Goal: Information Seeking & Learning: Learn about a topic

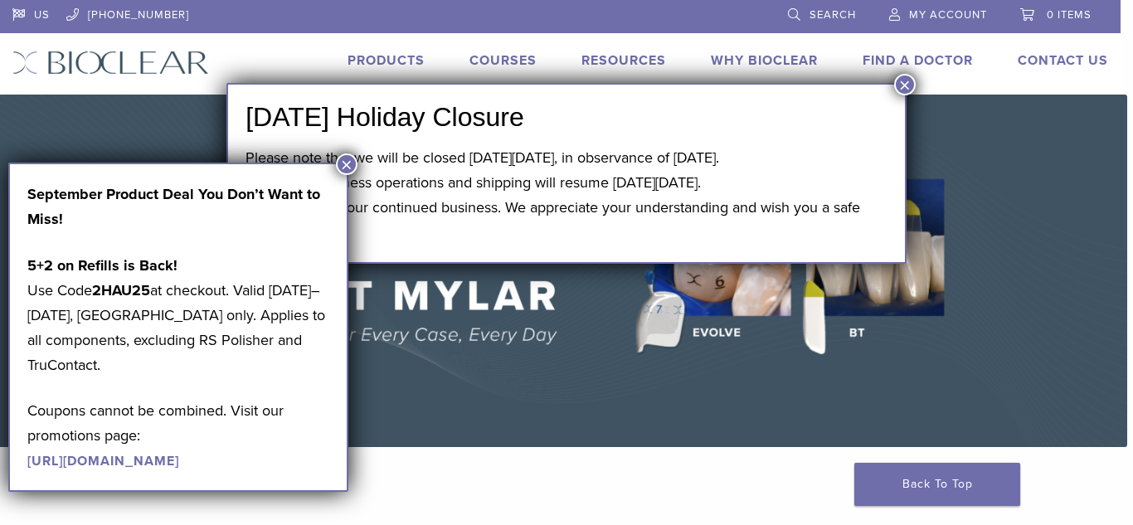
click at [353, 166] on button "×" at bounding box center [347, 164] width 22 height 22
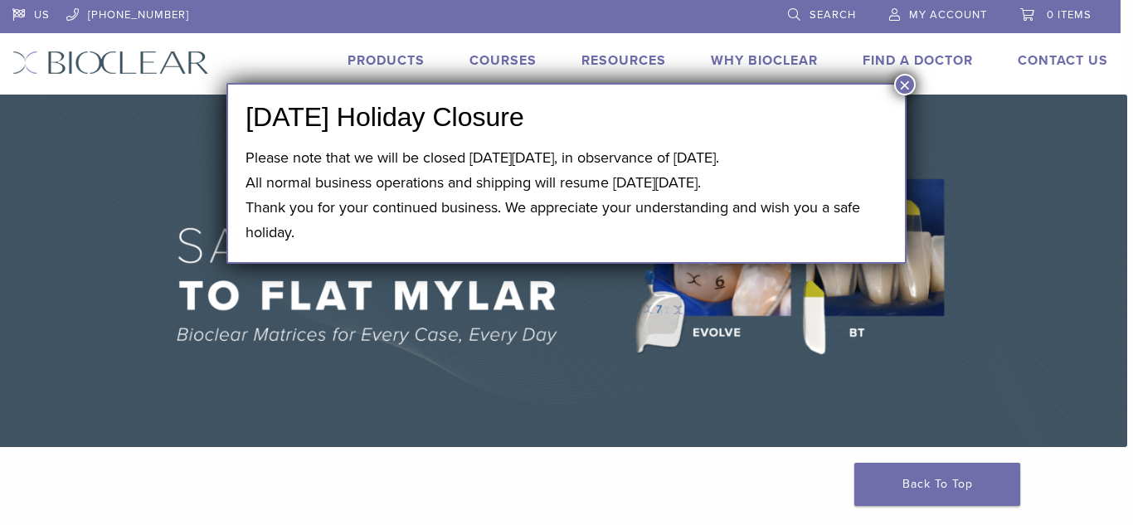
click at [905, 90] on button "×" at bounding box center [905, 85] width 22 height 22
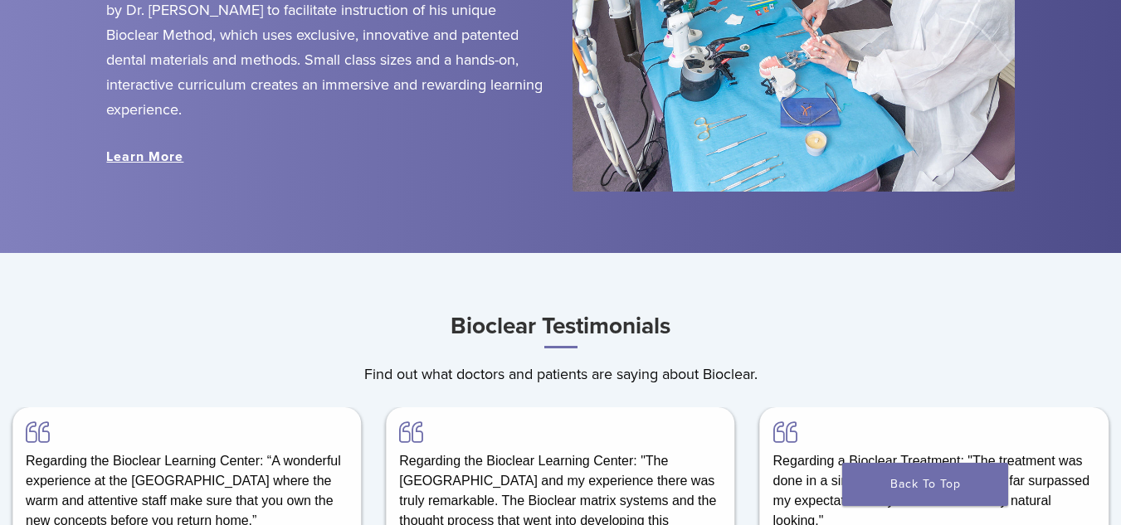
scroll to position [2157, 0]
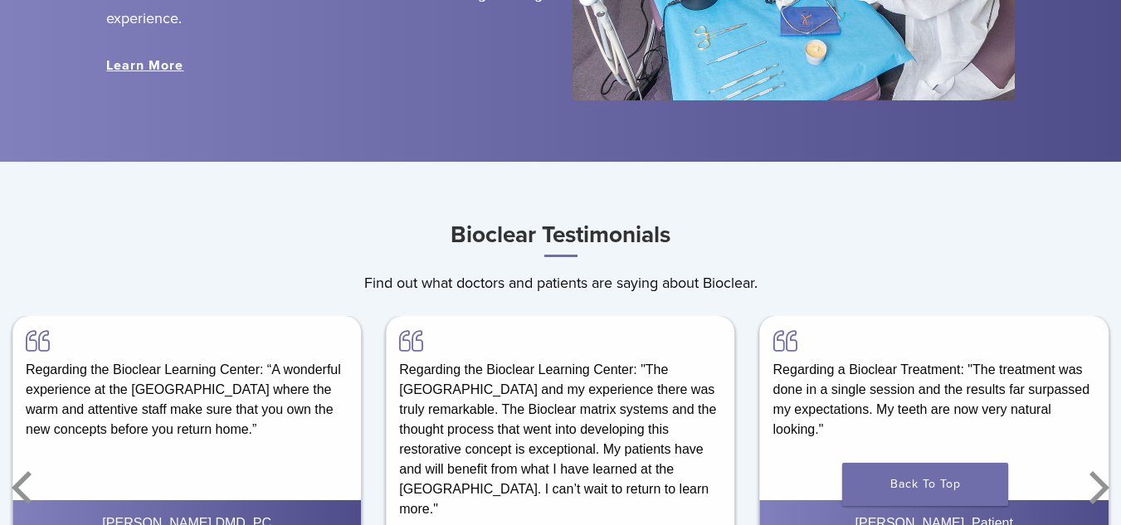
click at [149, 69] on link "Learn More" at bounding box center [144, 65] width 77 height 17
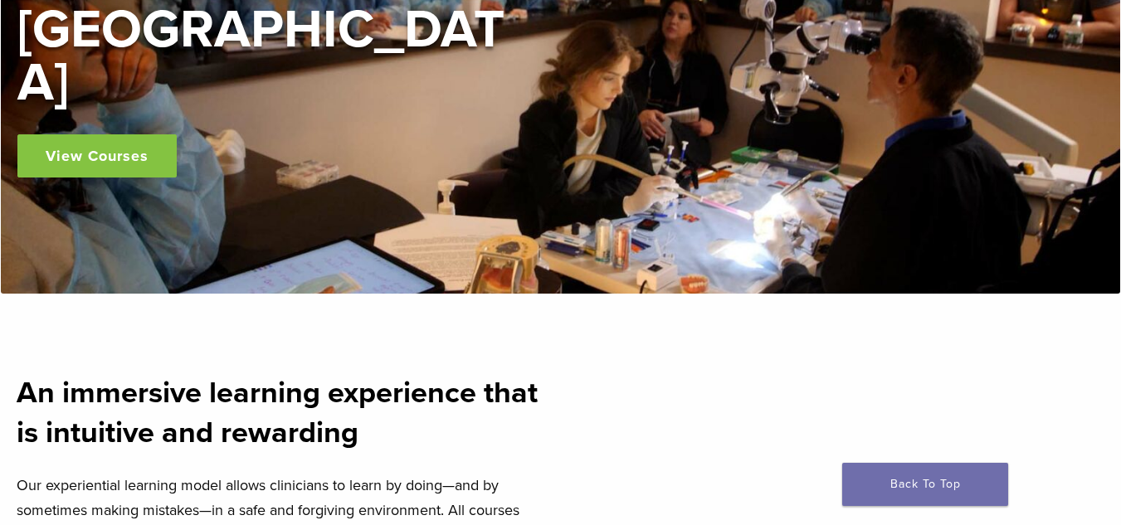
scroll to position [166, 0]
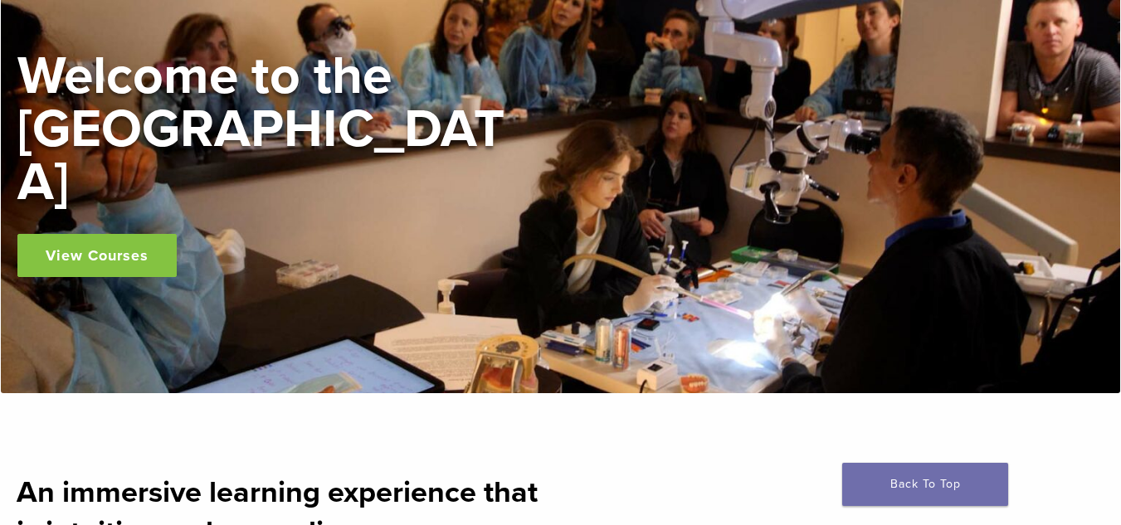
click at [90, 234] on link "View Courses" at bounding box center [96, 255] width 159 height 43
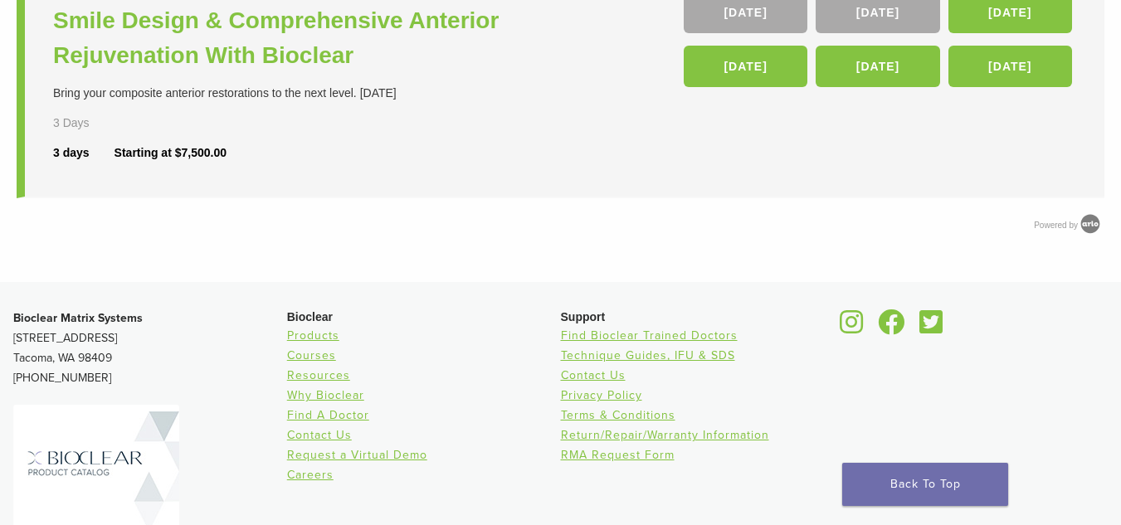
scroll to position [996, 0]
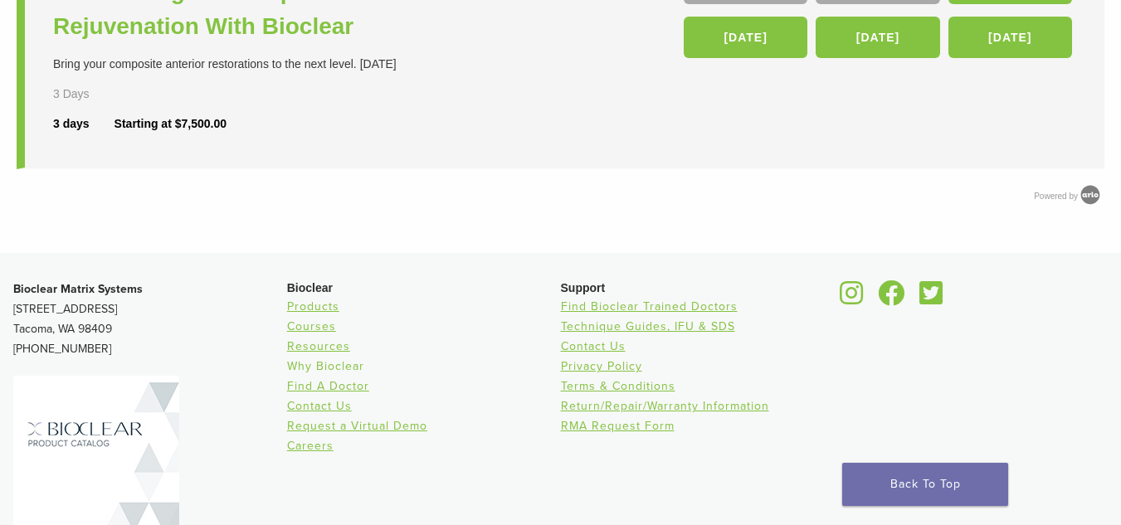
click at [337, 368] on link "Why Bioclear" at bounding box center [325, 366] width 77 height 14
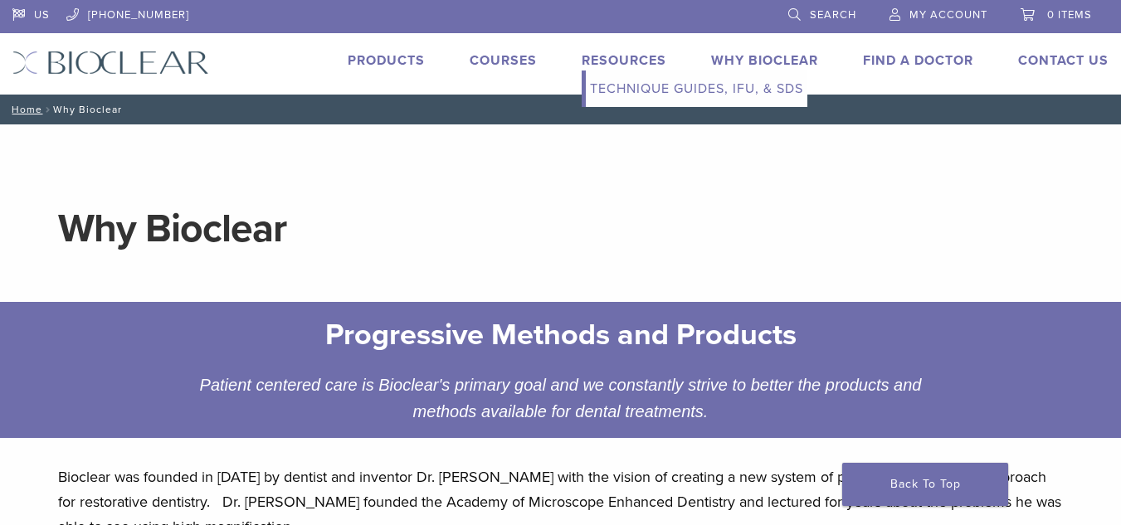
click at [644, 85] on link "Technique Guides, IFU, & SDS" at bounding box center [697, 89] width 222 height 37
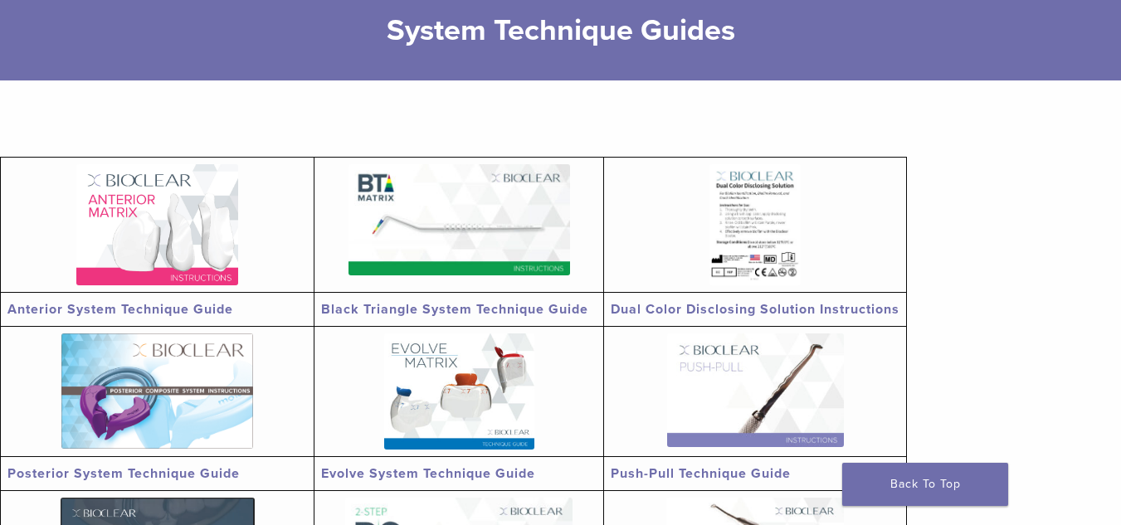
scroll to position [249, 0]
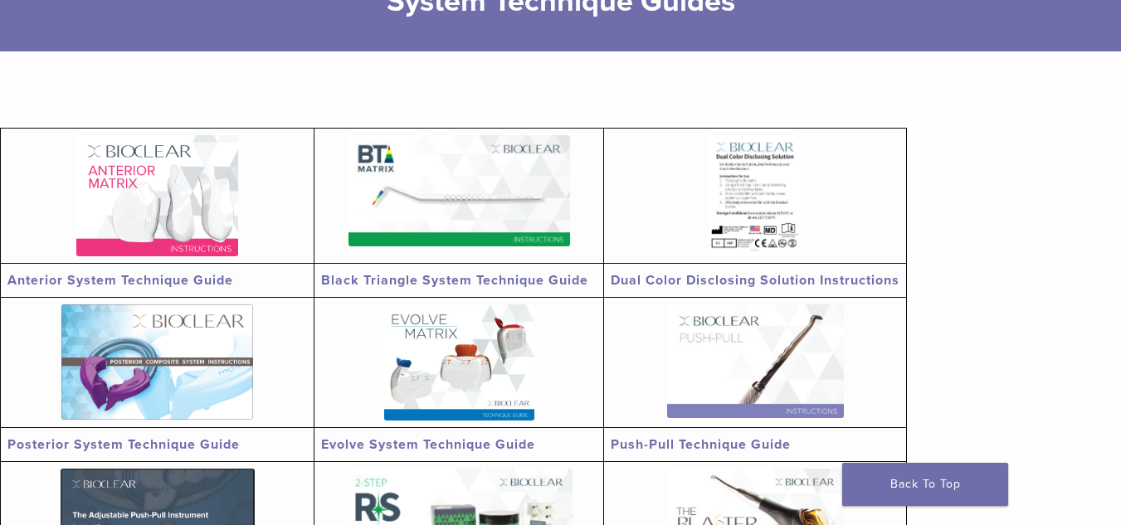
click at [150, 275] on link "Anterior System Technique Guide" at bounding box center [120, 280] width 226 height 17
click at [436, 287] on link "Black Triangle System Technique Guide" at bounding box center [454, 280] width 267 height 17
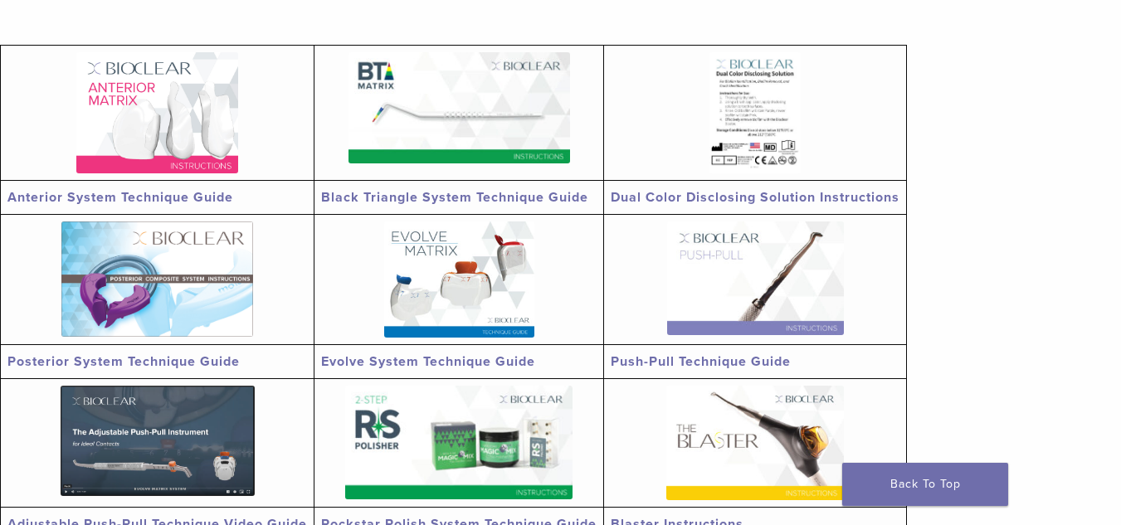
click at [738, 362] on link "Push-Pull Technique Guide" at bounding box center [701, 361] width 180 height 17
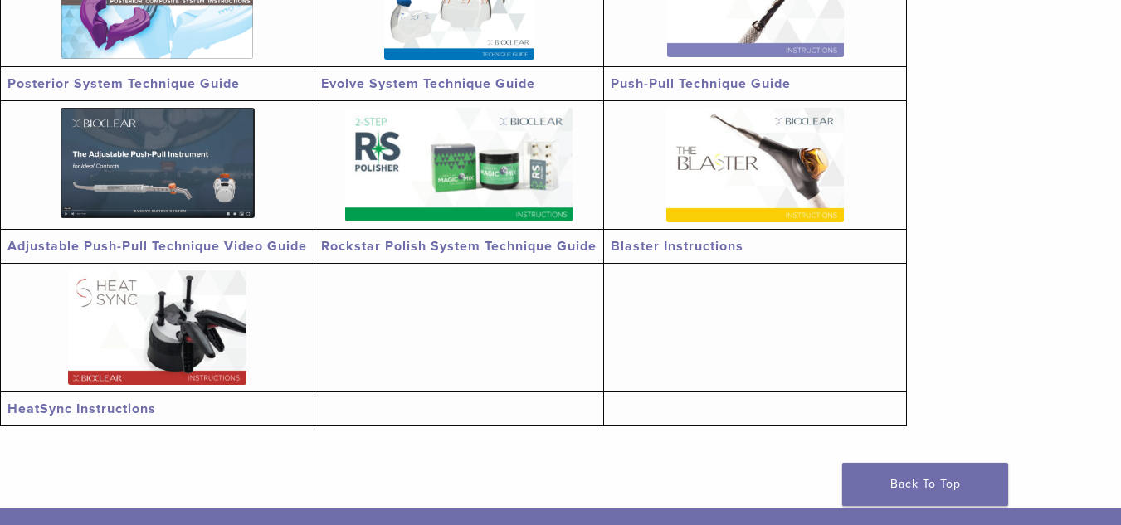
scroll to position [664, 0]
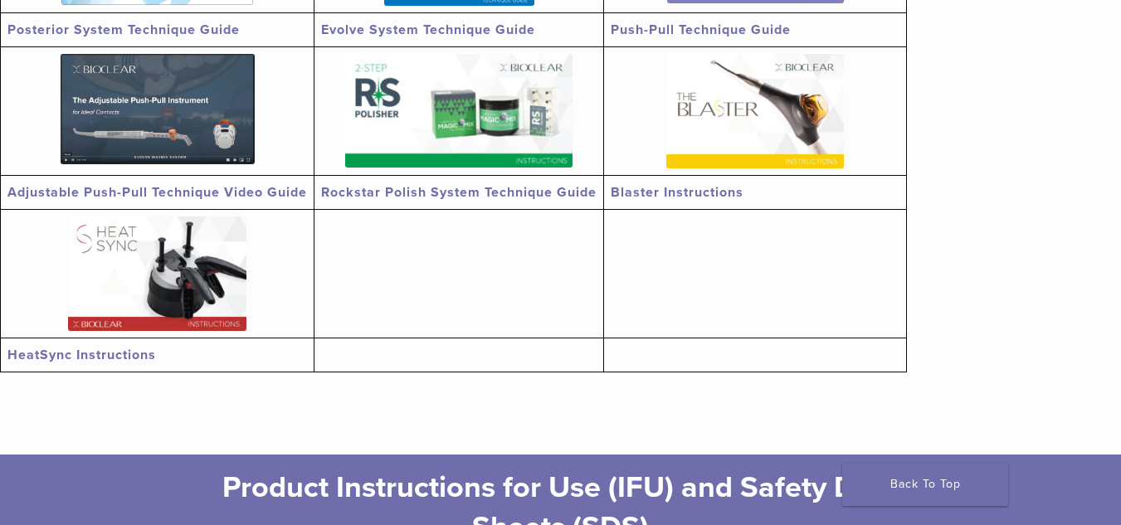
click at [275, 188] on link "Adjustable Push-Pull Technique Video Guide" at bounding box center [156, 192] width 299 height 17
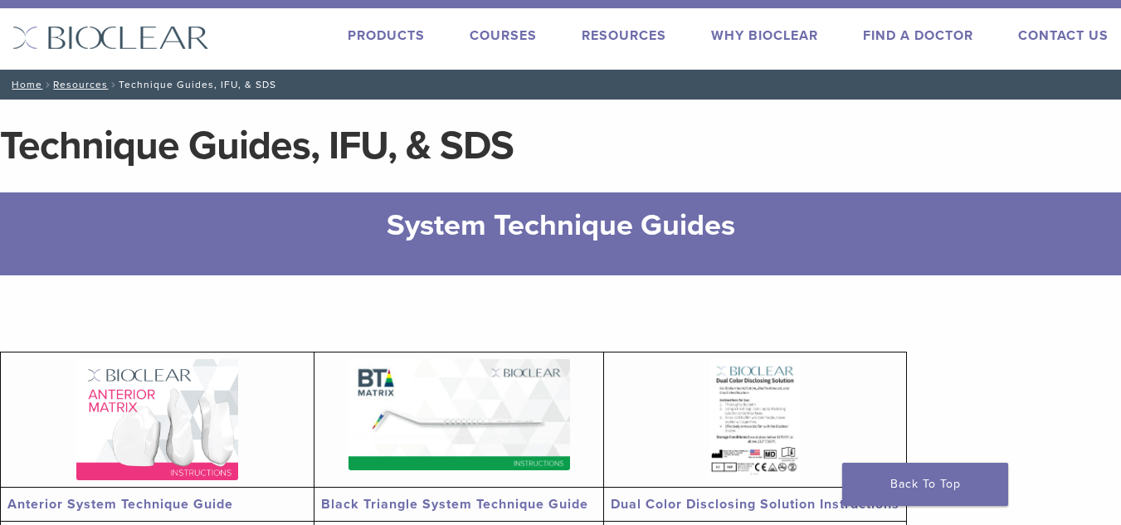
scroll to position [0, 0]
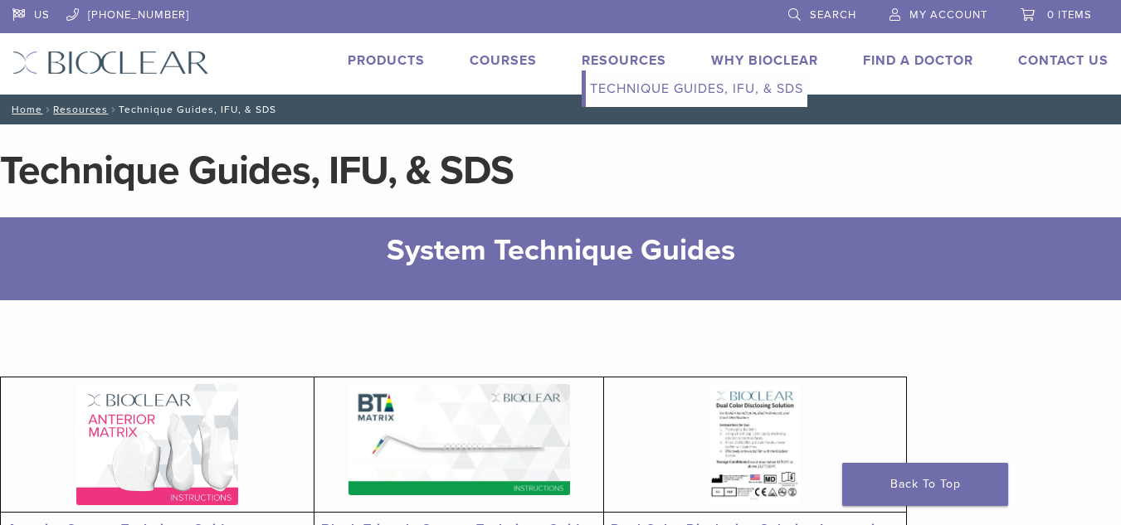
click at [601, 60] on link "Resources" at bounding box center [624, 60] width 85 height 17
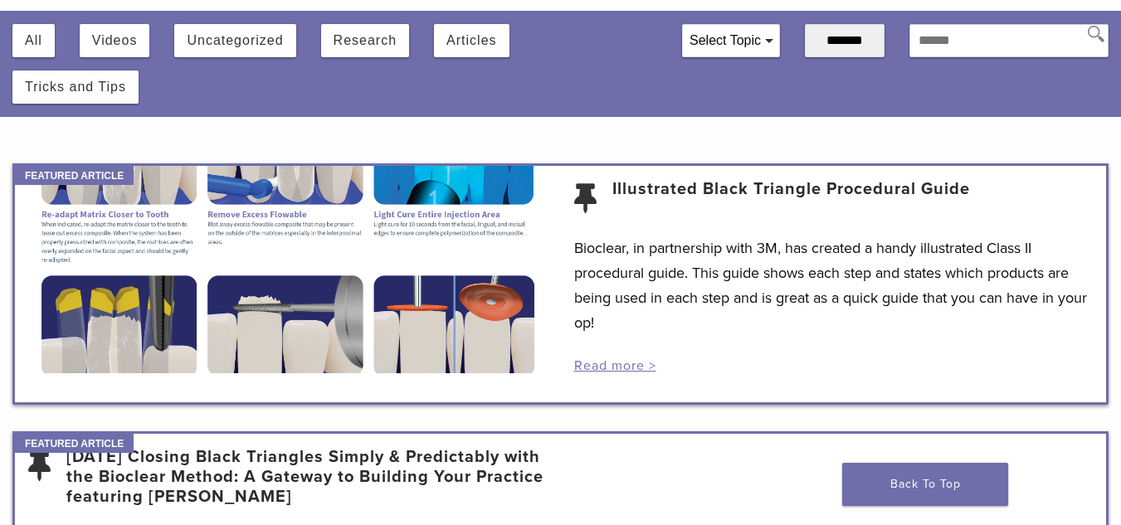
scroll to position [166, 0]
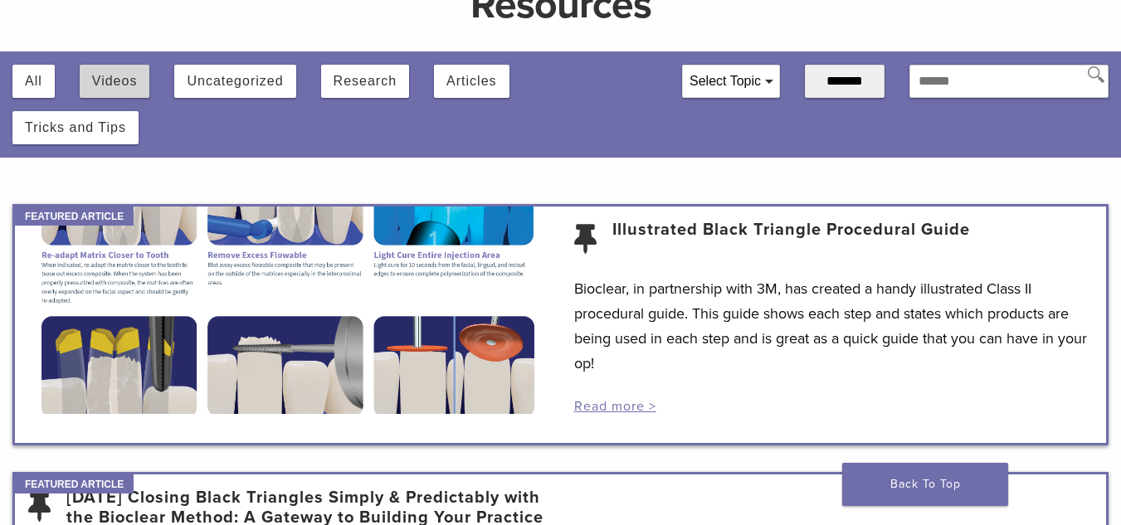
click at [128, 80] on button "Videos" at bounding box center [115, 81] width 46 height 33
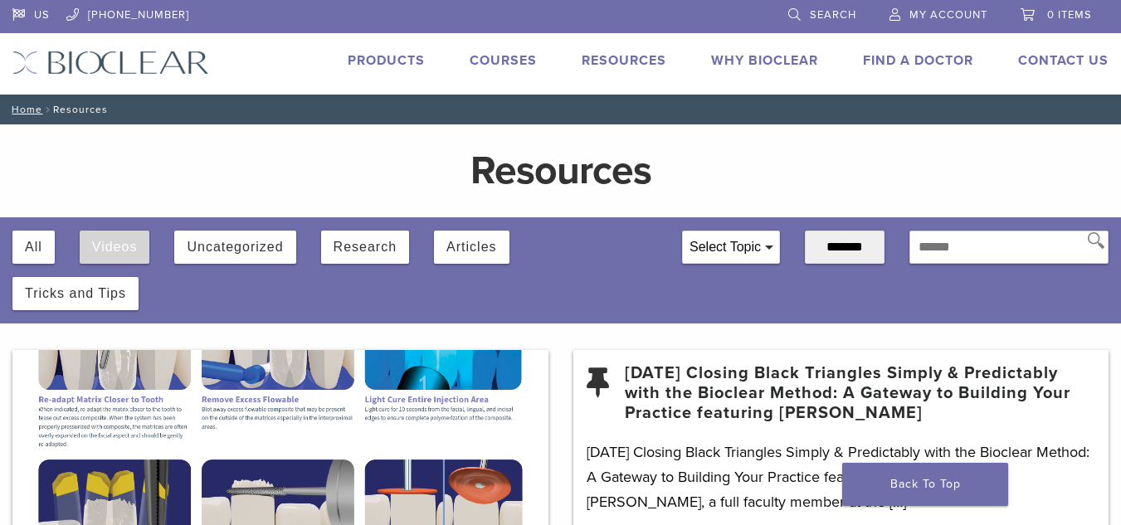
click at [118, 250] on button "Videos" at bounding box center [115, 247] width 46 height 33
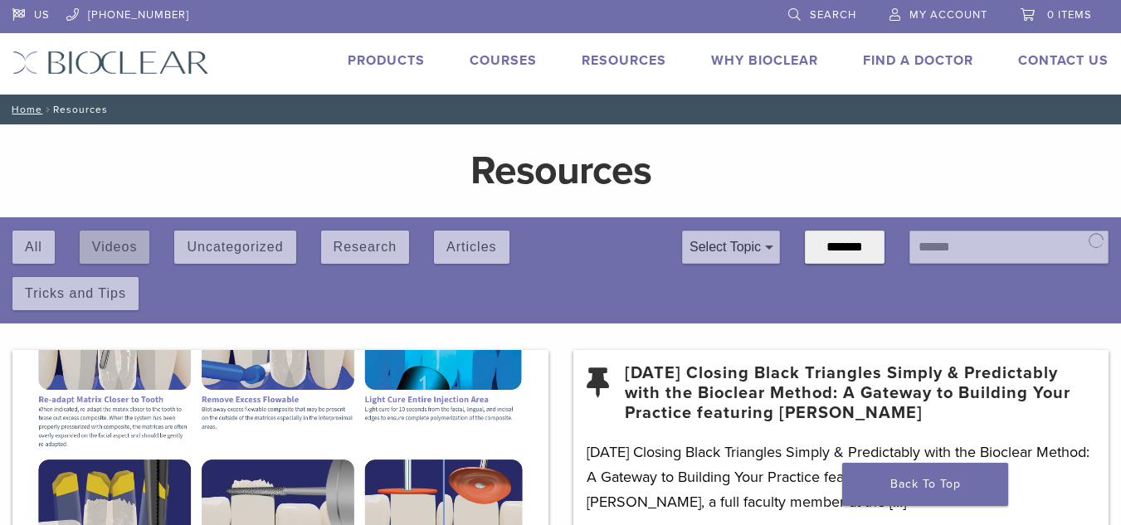
click at [118, 250] on div "All Videos Uncategorized Research Articles Tricks and Tips" at bounding box center [334, 263] width 645 height 93
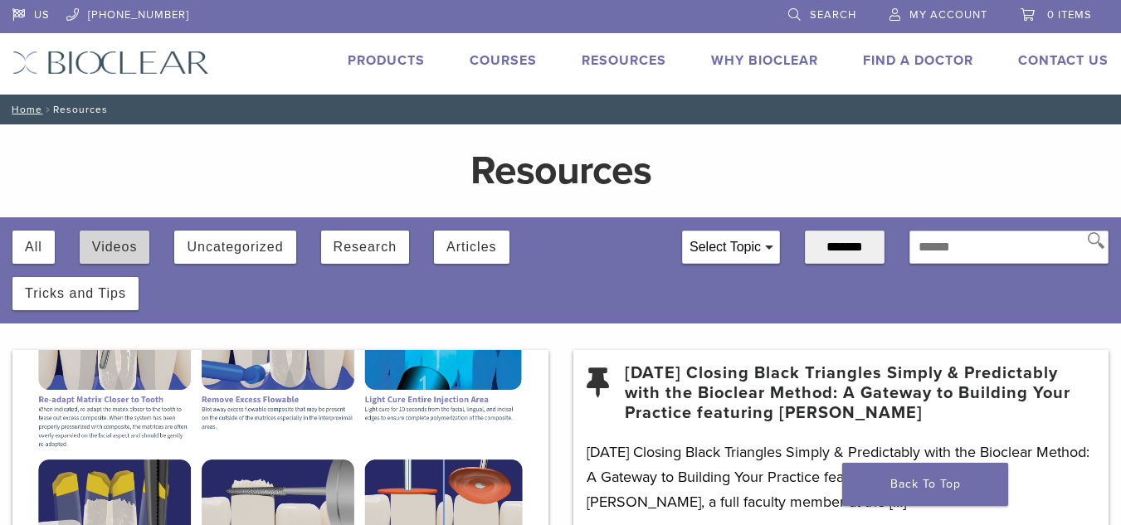
click at [129, 256] on button "Videos" at bounding box center [115, 247] width 46 height 33
click at [756, 246] on div "Select Topic" at bounding box center [731, 247] width 96 height 32
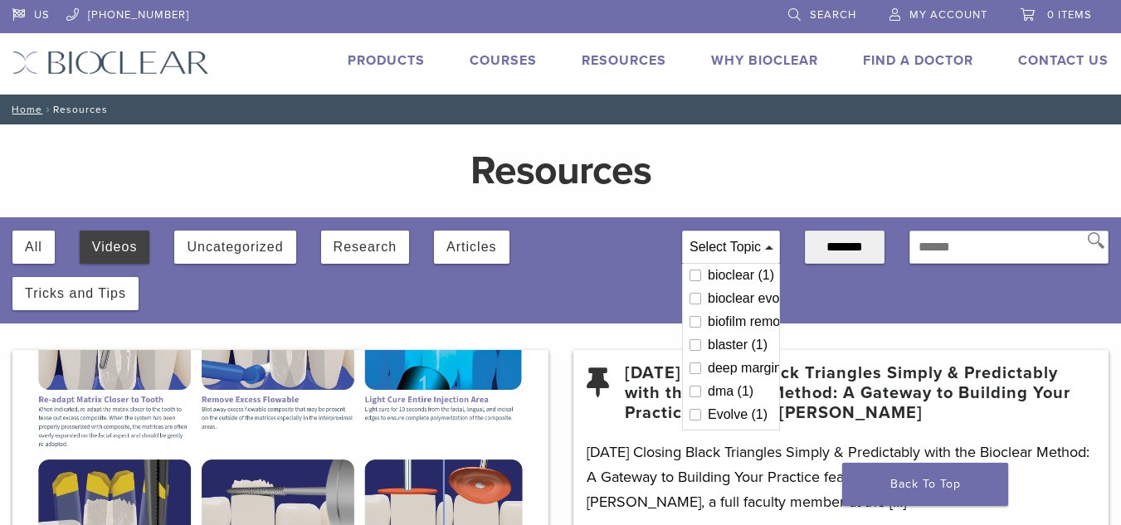
click at [838, 293] on div "**********" at bounding box center [845, 263] width 80 height 93
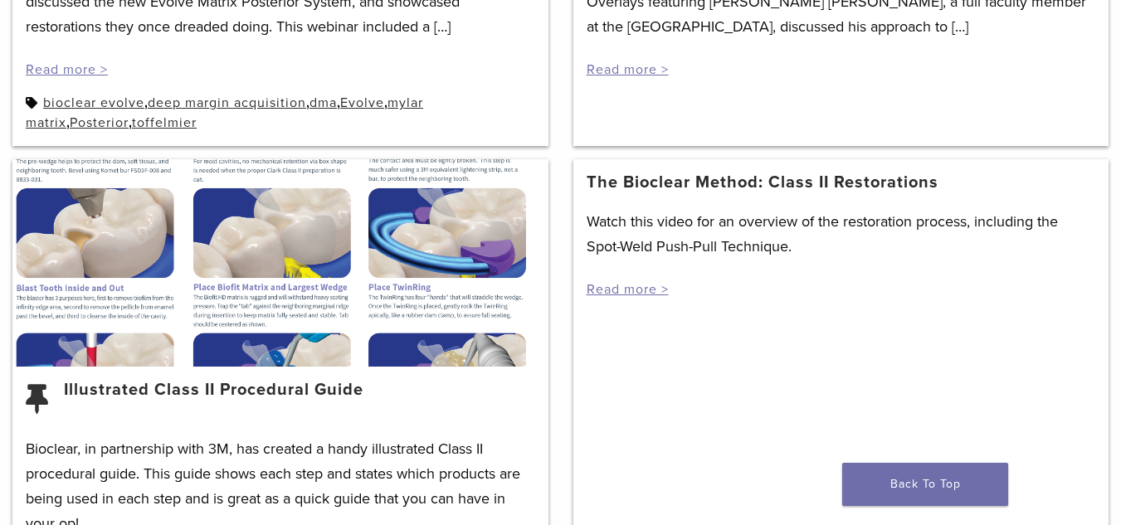
scroll to position [996, 0]
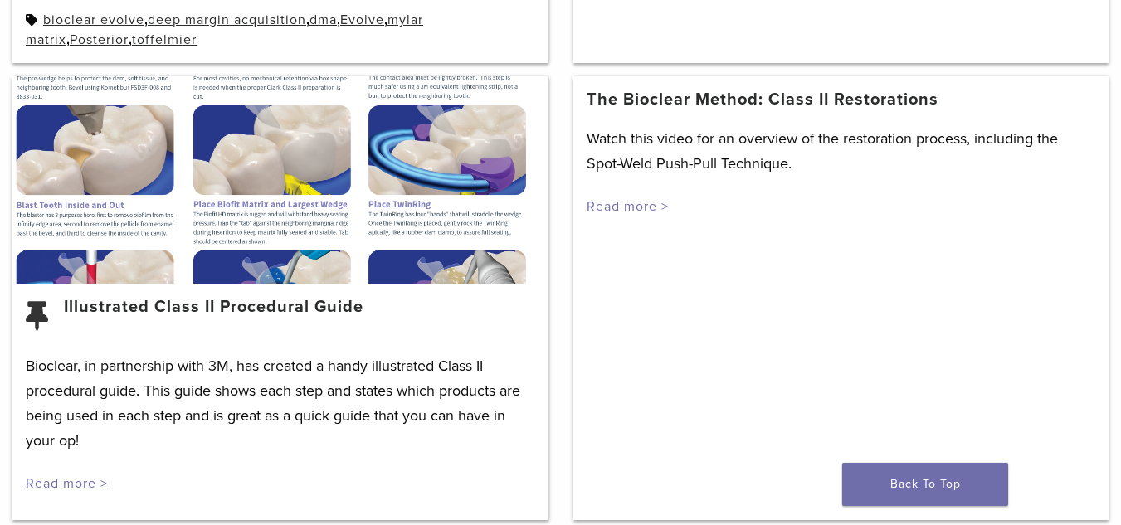
click at [633, 212] on link "Read more >" at bounding box center [628, 206] width 82 height 17
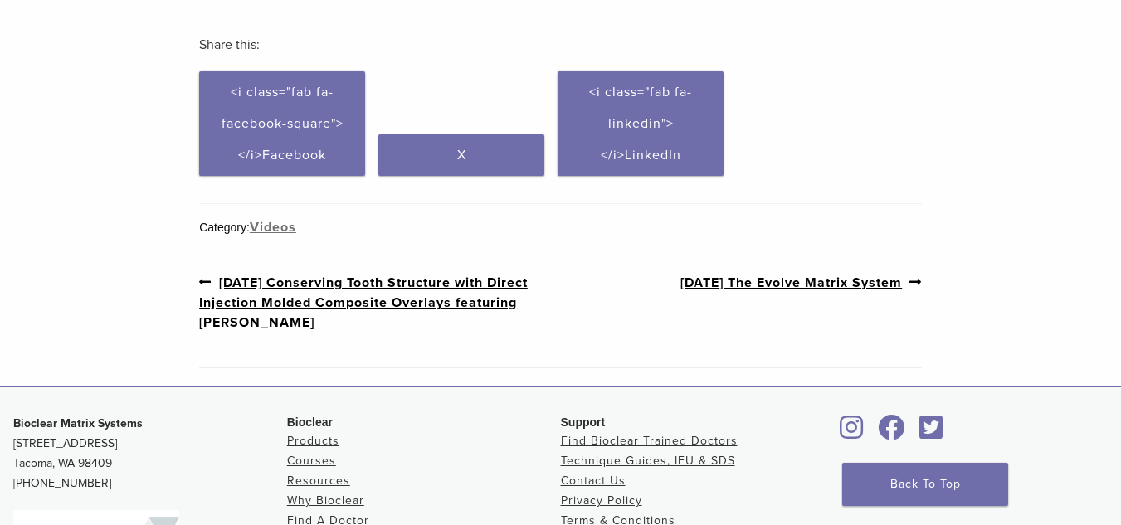
scroll to position [664, 0]
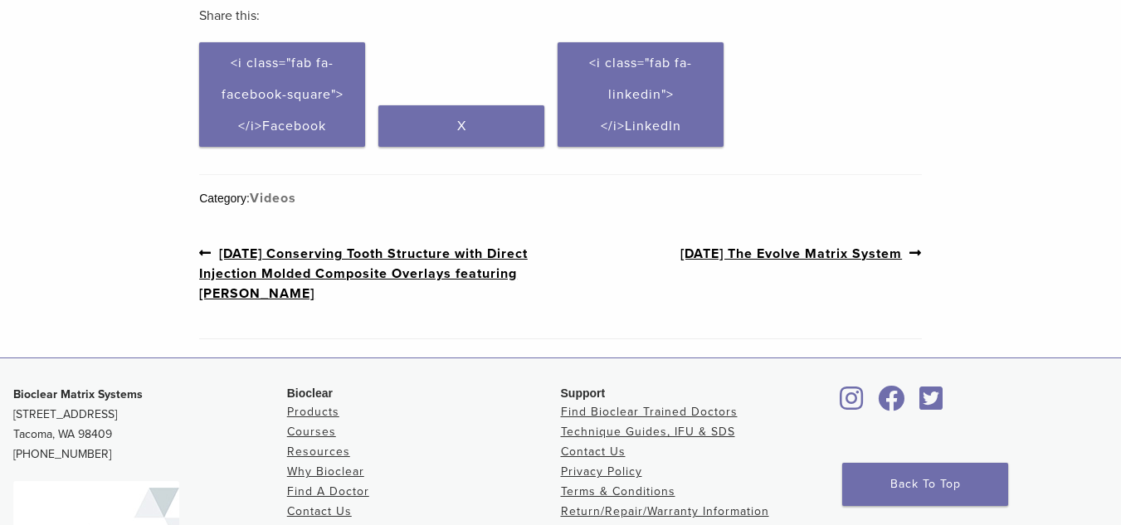
click at [288, 197] on link "Videos" at bounding box center [273, 198] width 46 height 17
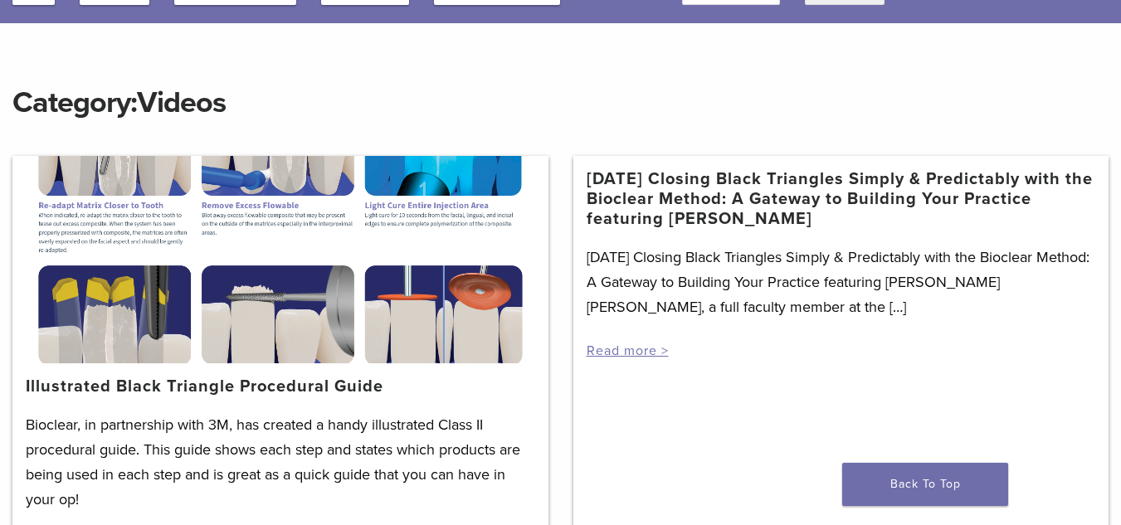
scroll to position [249, 0]
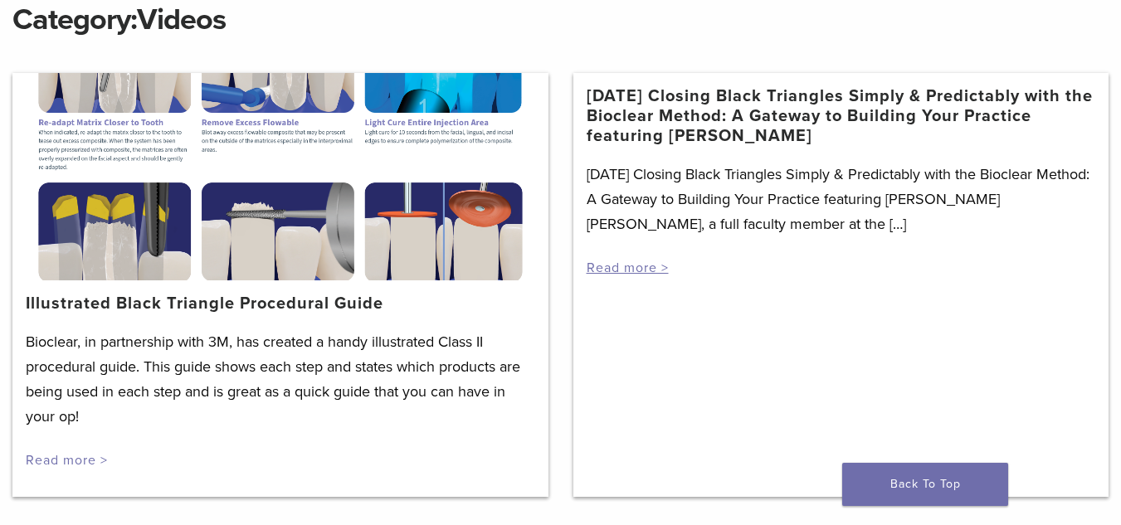
click at [54, 452] on link "Read more >" at bounding box center [67, 460] width 82 height 17
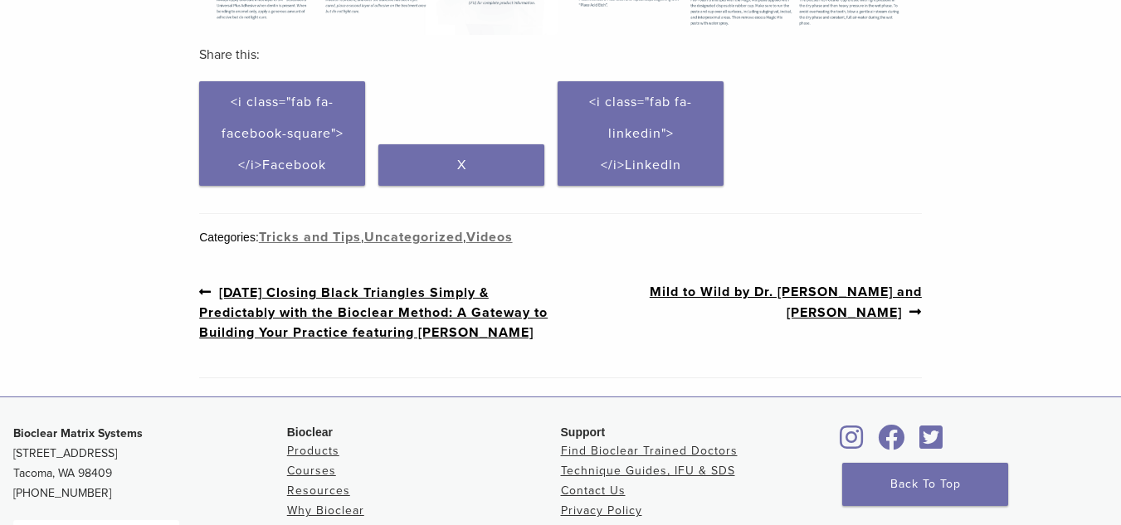
scroll to position [830, 0]
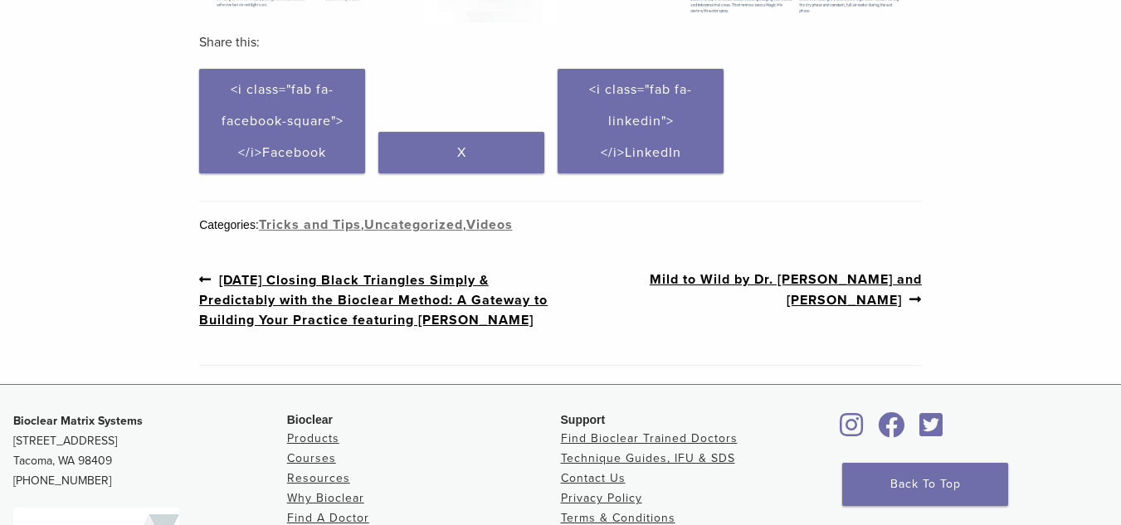
click at [343, 305] on link "Previous post: [DATE] Closing Black Triangles Simply & Predictably with the Bio…" at bounding box center [379, 300] width 361 height 61
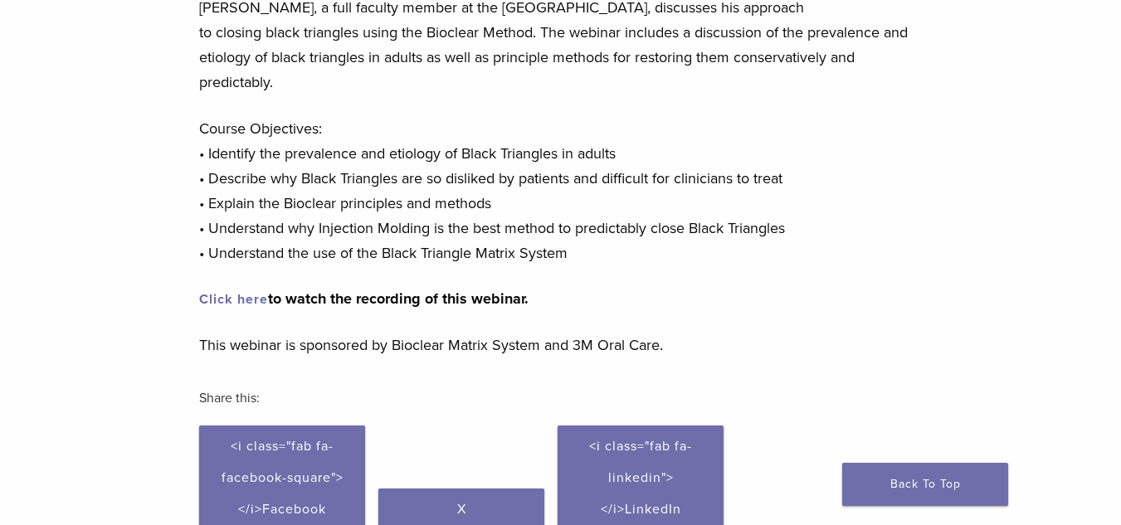
scroll to position [249, 0]
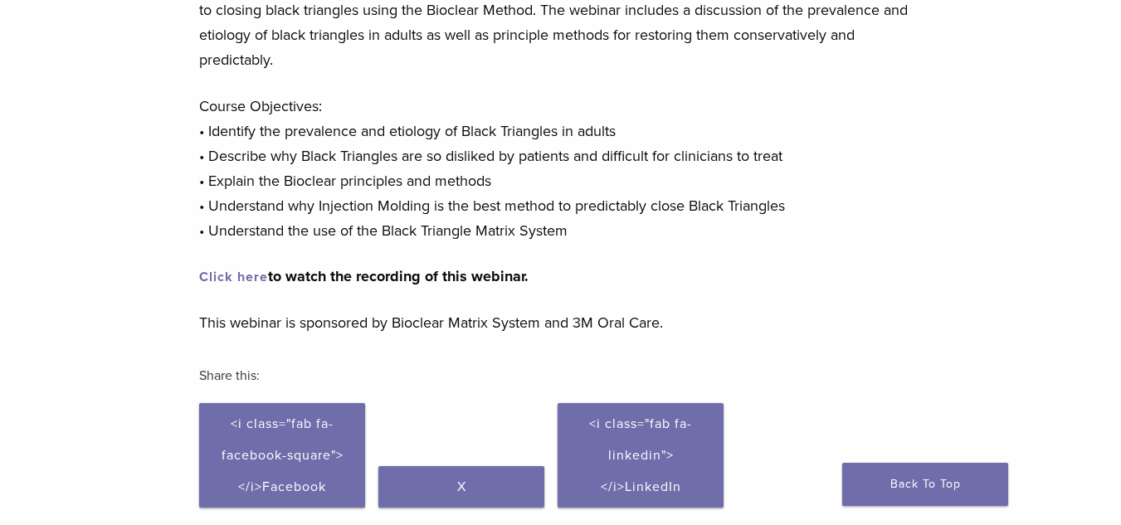
click at [248, 280] on link "Click here" at bounding box center [233, 277] width 69 height 17
